Goal: Communication & Community: Answer question/provide support

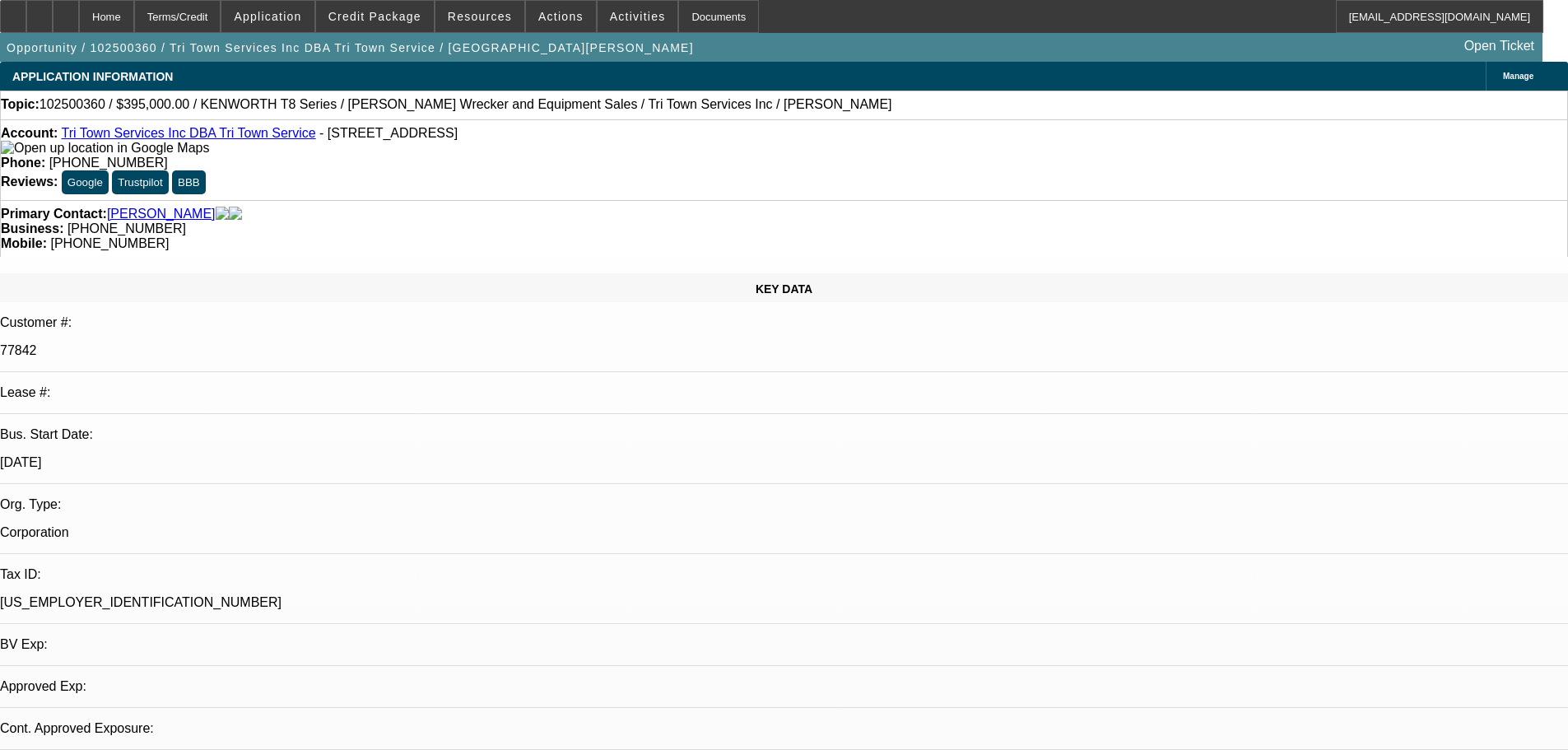
select select "0"
select select "2"
select select "0.1"
select select "1"
select select "2"
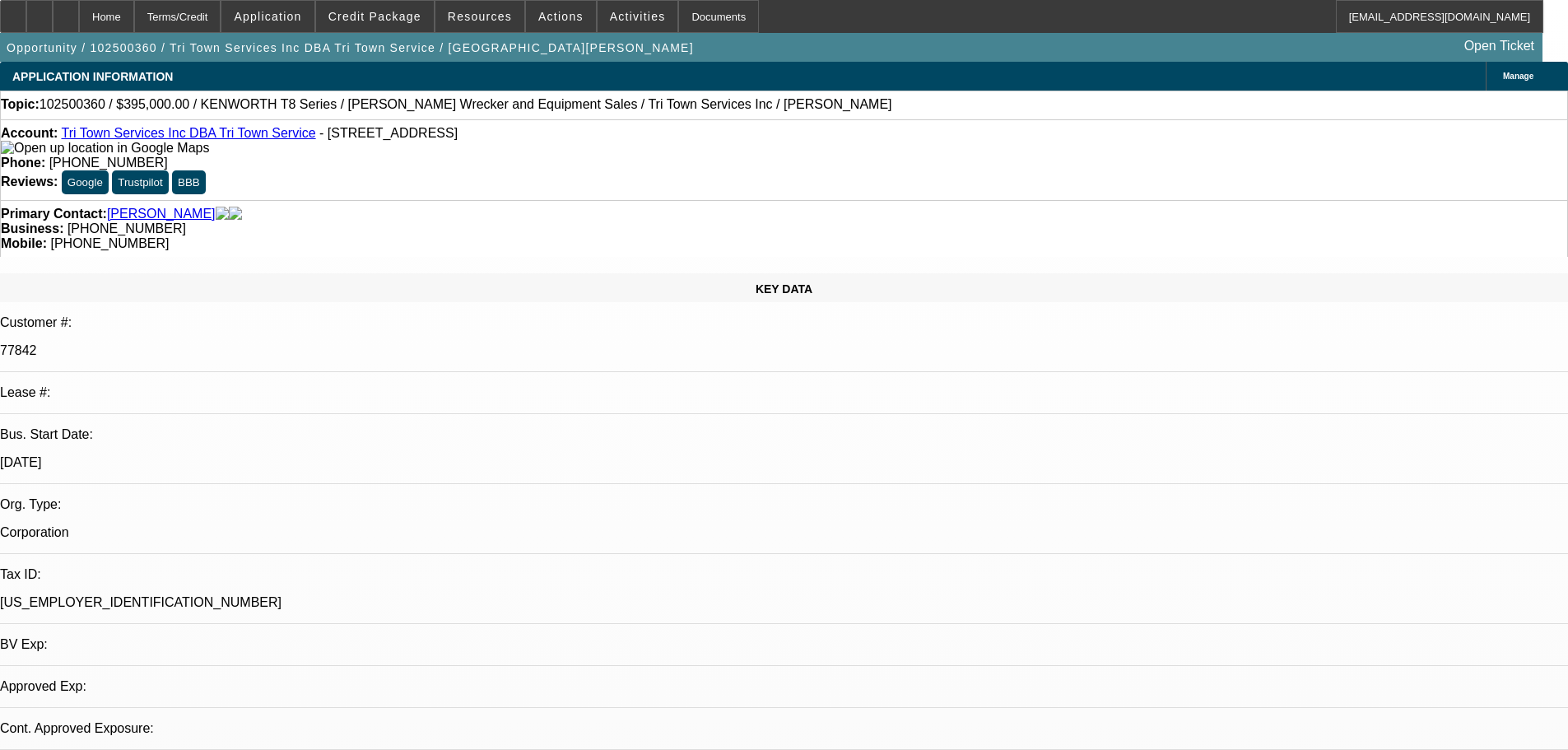
select select "4"
radio input "true"
type textarea "NO PAY HISTORY WITH BEACON AS BOTH DEALS SOLD/DISC"
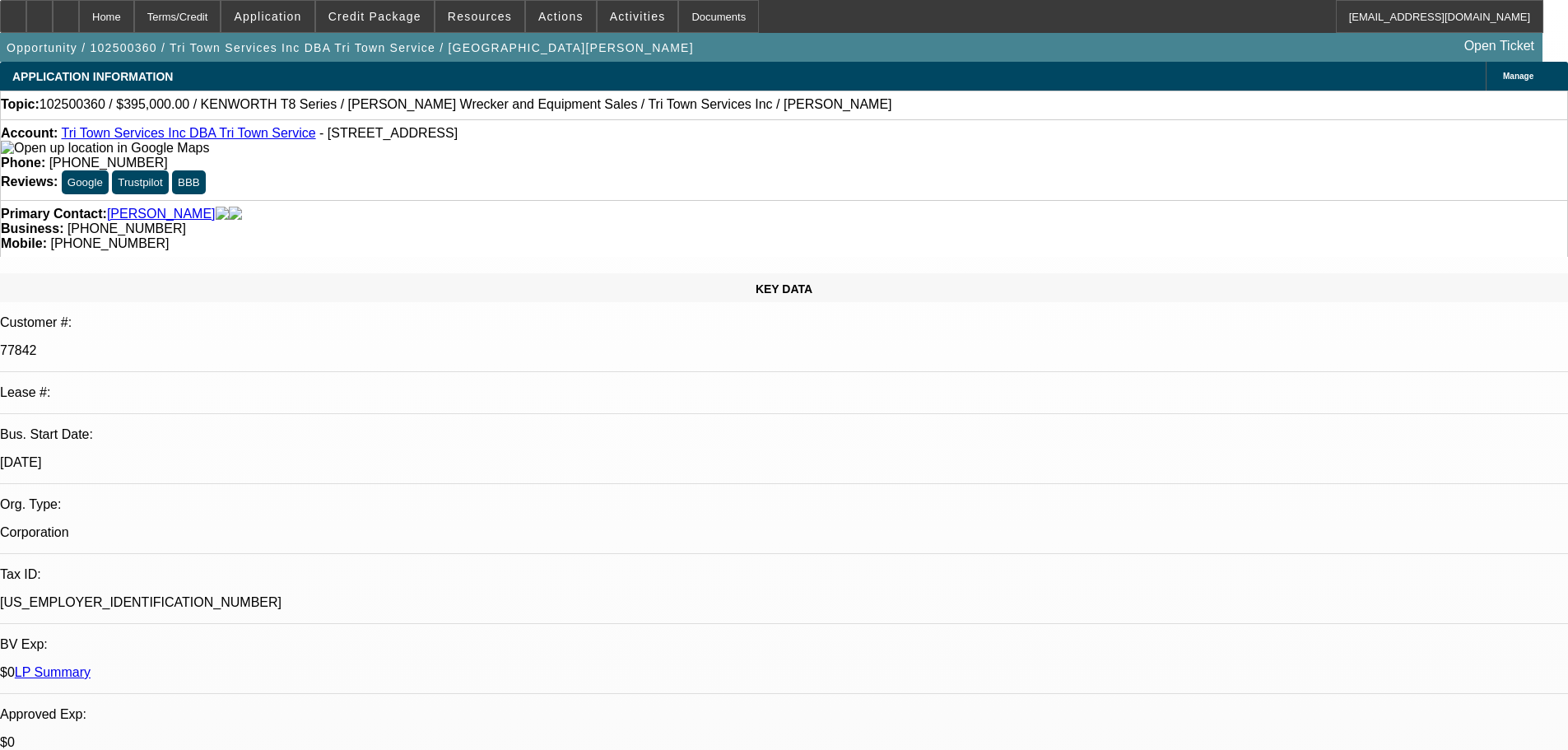
radio input "true"
